Goal: Task Accomplishment & Management: Complete application form

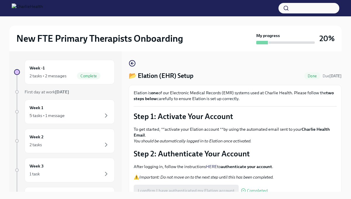
scroll to position [10, 0]
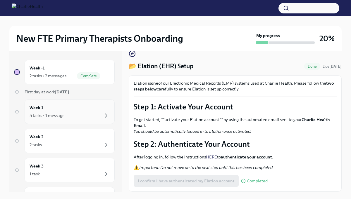
click at [80, 112] on div "Week 1 5 tasks • 1 message" at bounding box center [70, 112] width 80 height 15
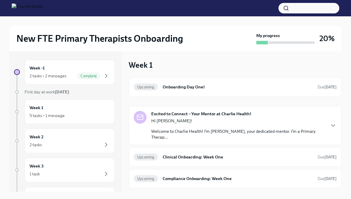
scroll to position [15, 0]
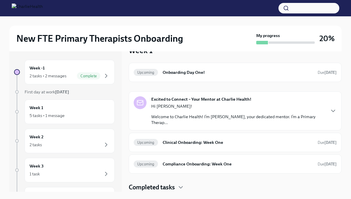
click at [219, 111] on div "Hi [PERSON_NAME]! Welcome to Charlie Health! I’m [PERSON_NAME], your dedicated …" at bounding box center [238, 114] width 174 height 22
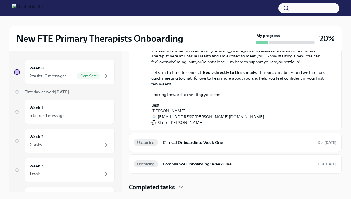
scroll to position [0, 0]
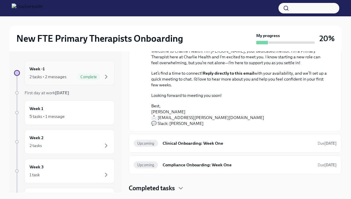
click at [99, 77] on span "Complete" at bounding box center [88, 77] width 23 height 4
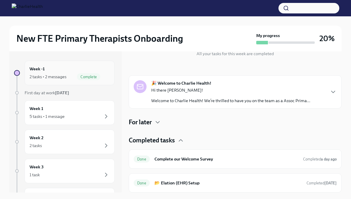
scroll to position [72, 0]
click at [169, 88] on p "Hi there [PERSON_NAME]!" at bounding box center [230, 90] width 159 height 6
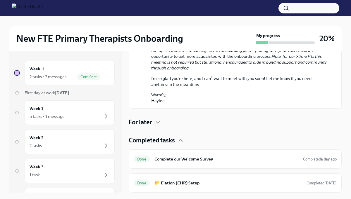
scroll to position [385, 0]
click at [95, 108] on div "Week 1 5 tasks • 1 message" at bounding box center [70, 113] width 80 height 15
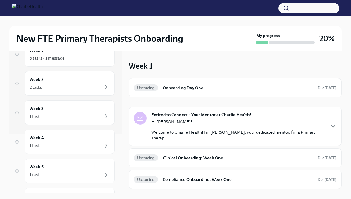
click at [205, 121] on p "Hi [PERSON_NAME]!" at bounding box center [238, 122] width 174 height 6
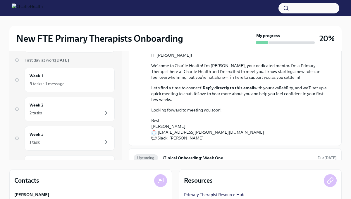
scroll to position [51, 0]
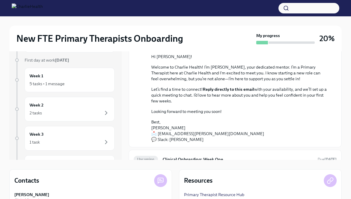
click at [216, 90] on strong "Reply directly to this email" at bounding box center [228, 89] width 51 height 5
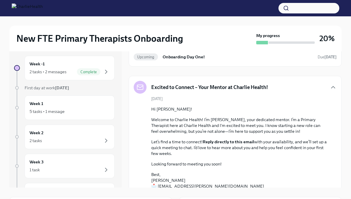
scroll to position [16, 0]
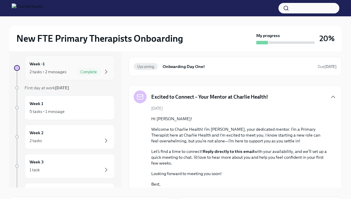
click at [87, 75] on div "Complete" at bounding box center [88, 71] width 23 height 7
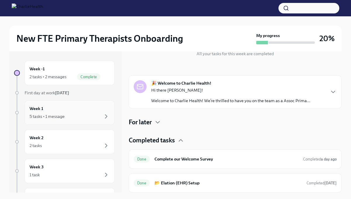
click at [89, 107] on div "Week 1 5 tasks • 1 message" at bounding box center [70, 113] width 80 height 15
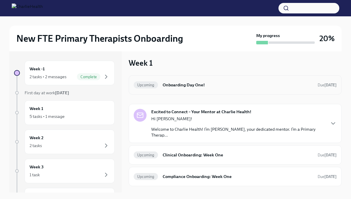
scroll to position [15, 0]
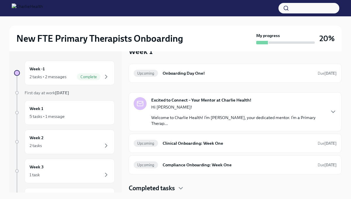
click at [186, 111] on div "Hi [PERSON_NAME]! Welcome to Charlie Health! I’m [PERSON_NAME], your dedicated …" at bounding box center [238, 115] width 174 height 22
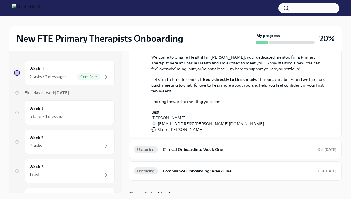
scroll to position [94, 0]
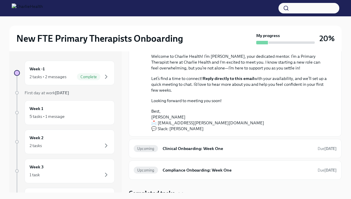
click at [217, 77] on strong "Reply directly to this email" at bounding box center [228, 78] width 51 height 5
click at [178, 123] on p "Best, [PERSON_NAME] 📩 [EMAIL_ADDRESS][PERSON_NAME][DOMAIN_NAME] 💬 Slack: [PERSO…" at bounding box center [239, 119] width 176 height 23
click at [154, 122] on p "Best, [PERSON_NAME] 📩 [EMAIL_ADDRESS][PERSON_NAME][DOMAIN_NAME] 💬 Slack: [PERSO…" at bounding box center [239, 119] width 176 height 23
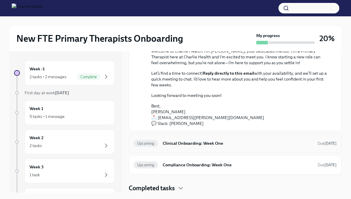
click at [208, 145] on h6 "Clinical Onboarding: Week One" at bounding box center [237, 143] width 150 height 6
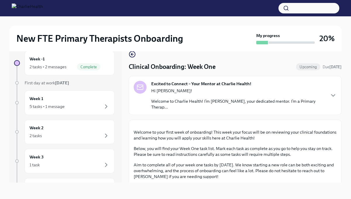
click at [201, 100] on p "Welcome to Charlie Health! I’m [PERSON_NAME], your dedicated mentor. I’m a Prim…" at bounding box center [238, 104] width 174 height 12
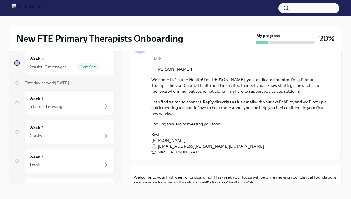
scroll to position [37, 0]
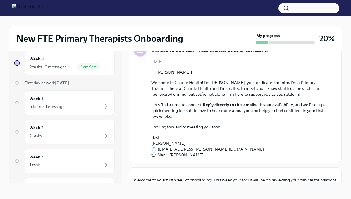
click at [153, 148] on p "Best, [PERSON_NAME] 📩 [EMAIL_ADDRESS][PERSON_NAME][DOMAIN_NAME] 💬 Slack: [PERSO…" at bounding box center [239, 146] width 176 height 23
click at [157, 149] on p "Best, [PERSON_NAME] 📩 [EMAIL_ADDRESS][PERSON_NAME][DOMAIN_NAME] 💬 Slack: [PERSO…" at bounding box center [239, 146] width 176 height 23
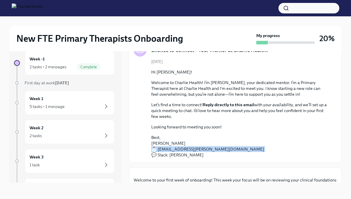
click at [157, 149] on p "Best, [PERSON_NAME] 📩 [EMAIL_ADDRESS][PERSON_NAME][DOMAIN_NAME] 💬 Slack: [PERSO…" at bounding box center [239, 146] width 176 height 23
drag, startPoint x: 222, startPoint y: 150, endPoint x: 156, endPoint y: 149, distance: 65.2
click at [156, 149] on p "Best, [PERSON_NAME] 📩 [EMAIL_ADDRESS][PERSON_NAME][DOMAIN_NAME] 💬 Slack: [PERSO…" at bounding box center [239, 146] width 176 height 23
copy p "[EMAIL_ADDRESS][PERSON_NAME][DOMAIN_NAME]"
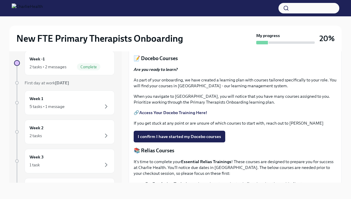
scroll to position [281, 0]
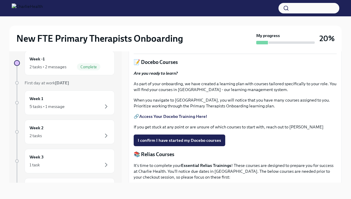
click at [179, 32] on link "HIPAA for Covered Entities" at bounding box center [165, 29] width 52 height 5
click at [177, 32] on link "HIPAA for Covered Entities" at bounding box center [165, 29] width 52 height 5
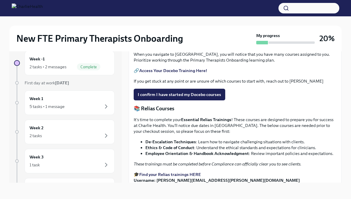
scroll to position [332, 0]
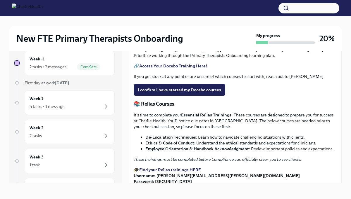
click at [172, 69] on strong "Access Your Docebo Training Here!" at bounding box center [173, 65] width 68 height 5
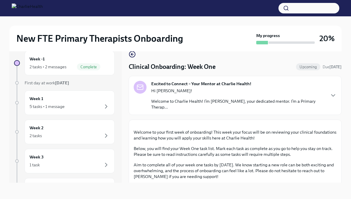
scroll to position [0, 0]
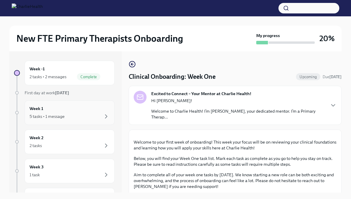
click at [99, 117] on div "5 tasks • 1 message" at bounding box center [70, 116] width 80 height 7
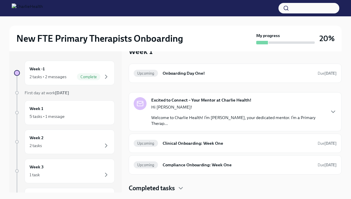
scroll to position [5, 0]
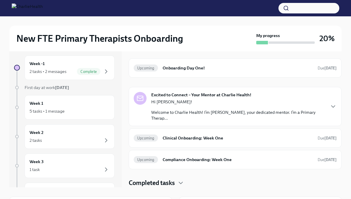
click at [170, 114] on p "Welcome to Charlie Health! I’m [PERSON_NAME], your dedicated mentor. I’m a Prim…" at bounding box center [238, 116] width 174 height 12
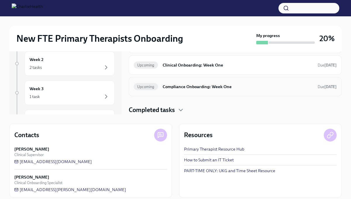
scroll to position [84, 0]
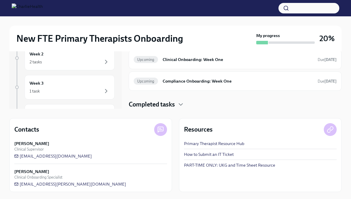
click at [176, 106] on div "Completed tasks" at bounding box center [235, 104] width 213 height 9
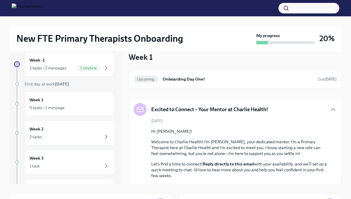
scroll to position [0, 0]
